Goal: Check status: Check status

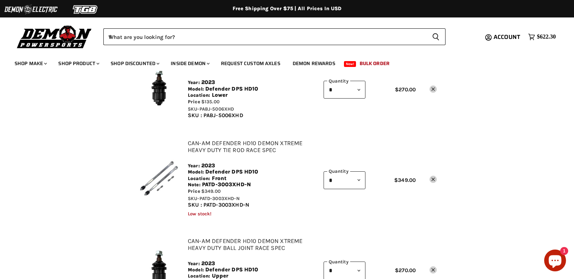
scroll to position [73, 0]
click at [499, 36] on span "Account" at bounding box center [507, 36] width 27 height 9
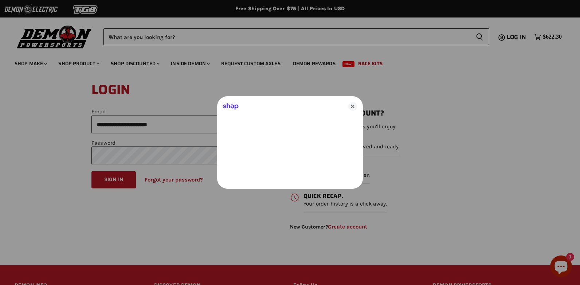
click at [352, 106] on icon "Close" at bounding box center [352, 106] width 9 height 9
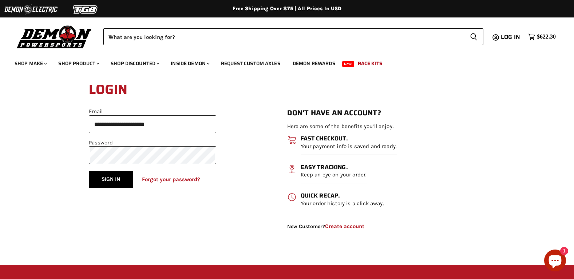
click at [110, 172] on button "Sign in" at bounding box center [111, 179] width 44 height 17
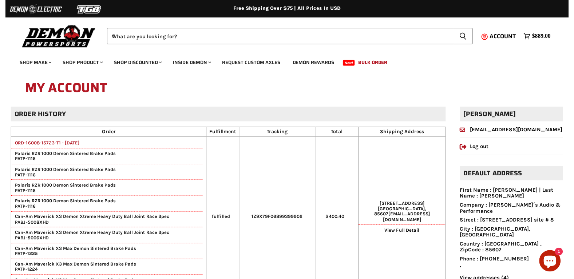
scroll to position [73, 0]
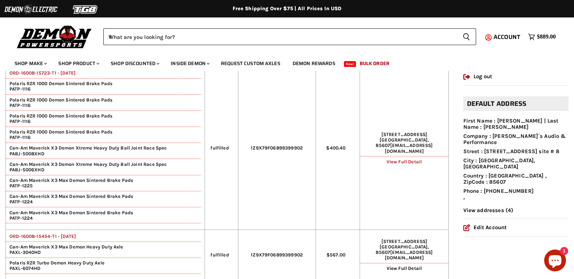
click at [409, 159] on link "View Full Detail" at bounding box center [404, 161] width 35 height 5
